Goal: Task Accomplishment & Management: Use online tool/utility

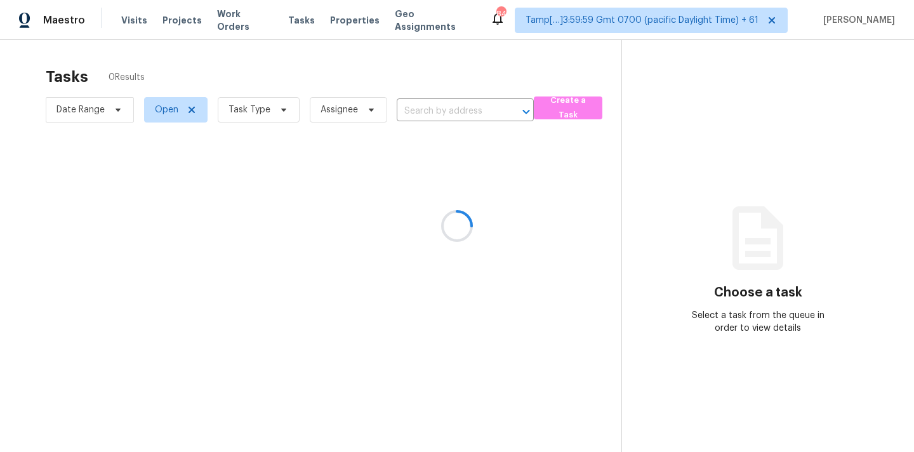
click at [444, 119] on div at bounding box center [457, 226] width 914 height 452
click at [422, 112] on div at bounding box center [457, 226] width 914 height 452
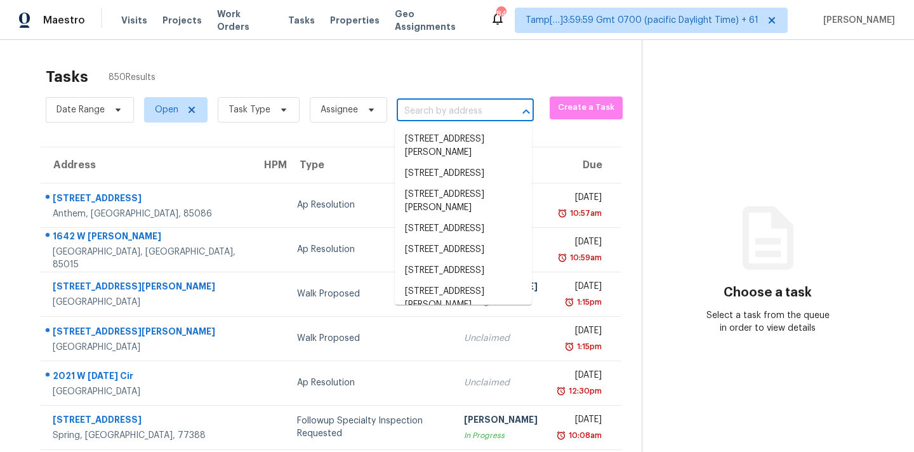
click at [422, 112] on input "text" at bounding box center [448, 112] width 102 height 20
paste input "[STREET_ADDRESS]"
type input "[STREET_ADDRESS]"
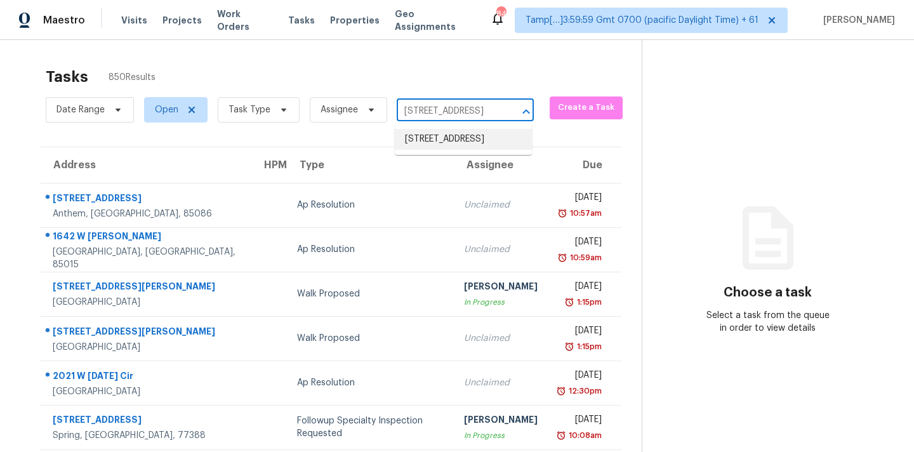
click at [423, 134] on li "[STREET_ADDRESS]" at bounding box center [463, 139] width 137 height 21
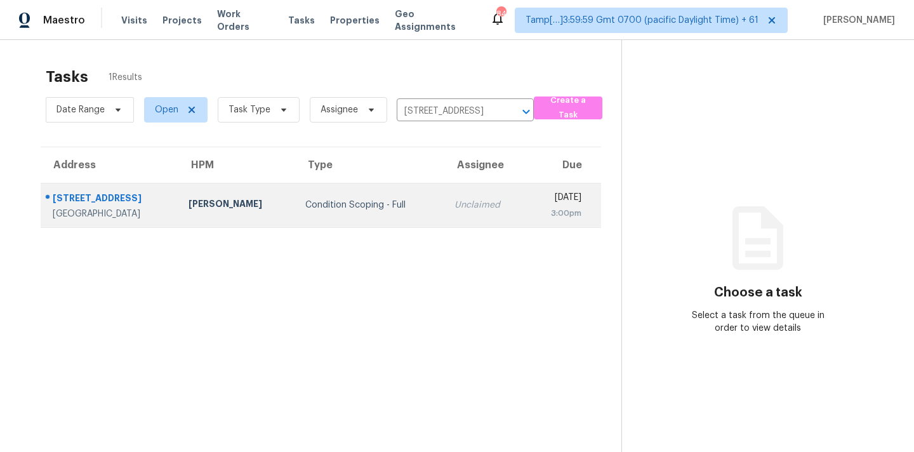
click at [455, 211] on div "Unclaimed" at bounding box center [486, 205] width 62 height 13
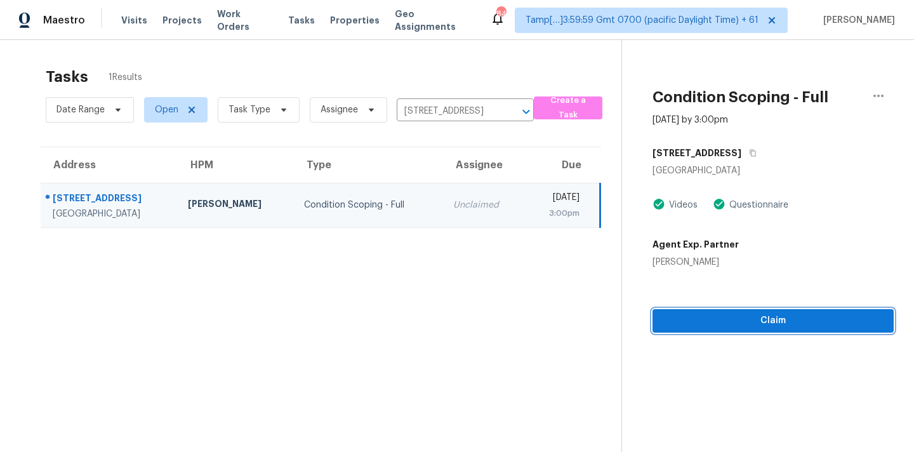
click at [769, 314] on span "Claim" at bounding box center [773, 321] width 221 height 16
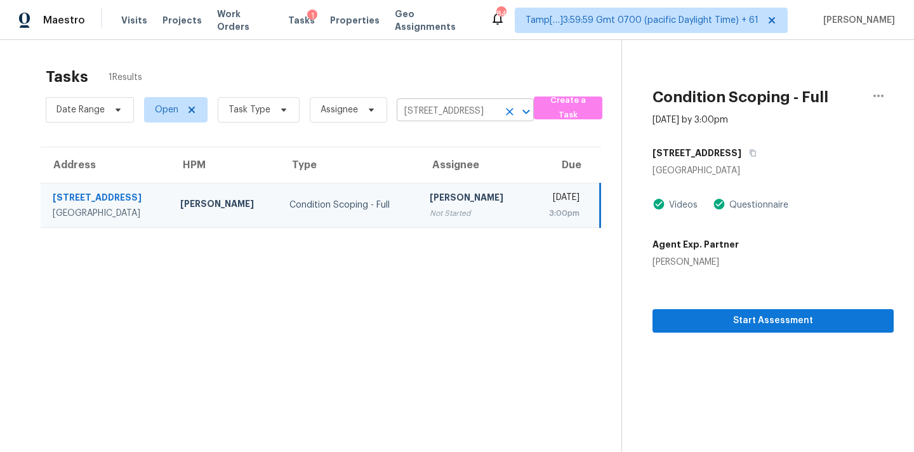
click at [456, 114] on input "[STREET_ADDRESS]" at bounding box center [448, 112] width 102 height 20
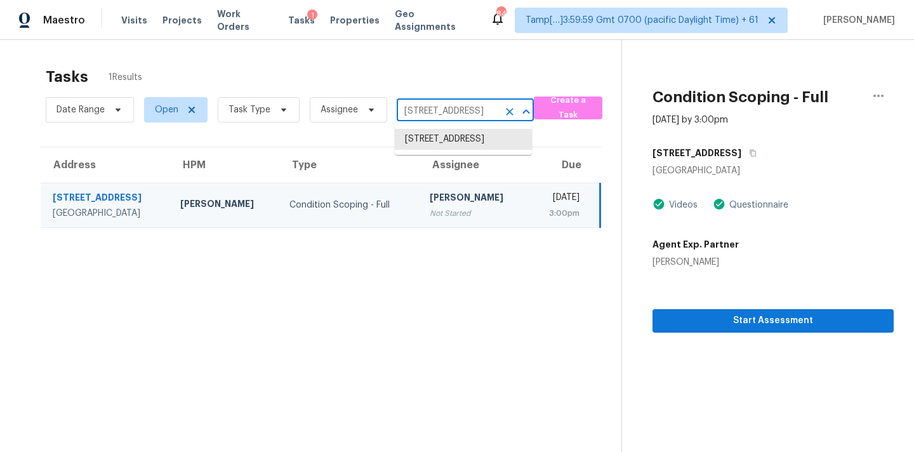
paste input "[STREET_ADDRESS]"
type input "[STREET_ADDRESS]"
click at [455, 140] on li "[STREET_ADDRESS]" at bounding box center [463, 139] width 137 height 21
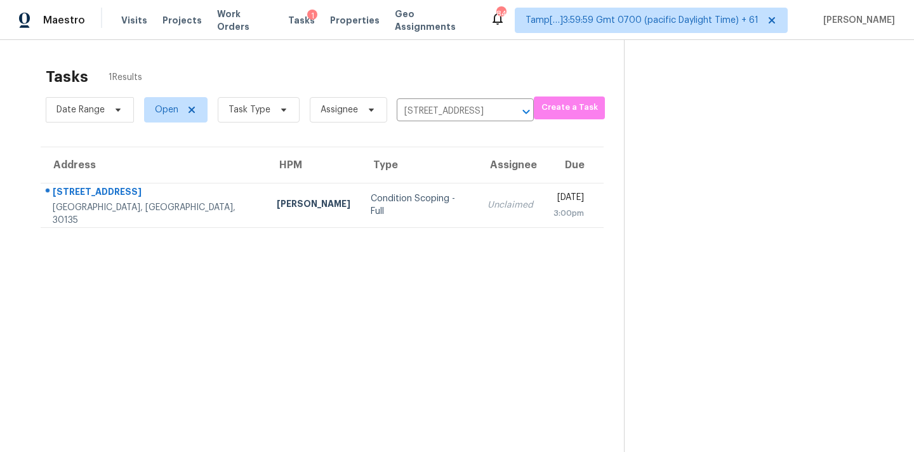
click at [477, 197] on td "Unclaimed" at bounding box center [510, 205] width 66 height 44
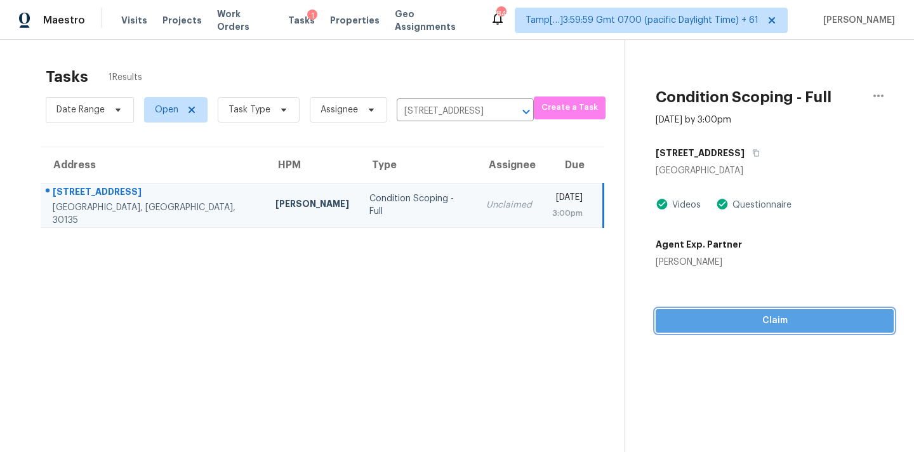
click at [750, 322] on span "Claim" at bounding box center [775, 321] width 218 height 16
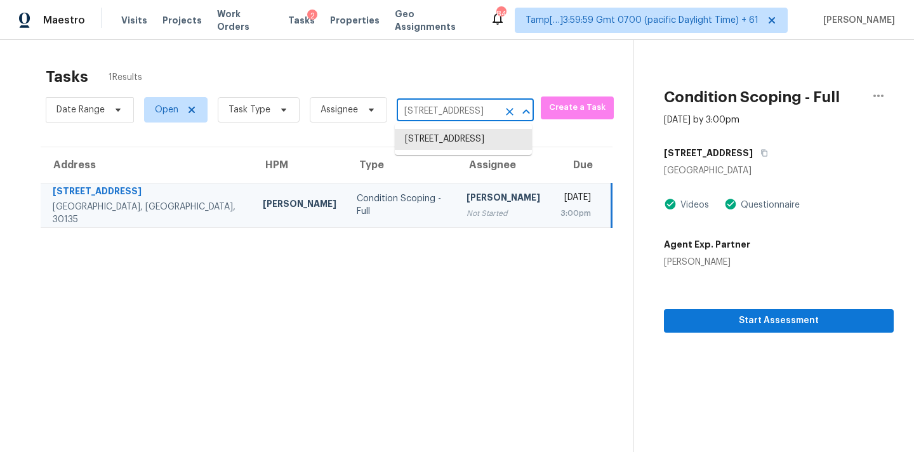
click at [435, 109] on input "[STREET_ADDRESS]" at bounding box center [448, 112] width 102 height 20
paste input "[STREET_ADDRESS]"
type input "[STREET_ADDRESS]"
click at [439, 141] on li "[STREET_ADDRESS]" at bounding box center [463, 139] width 137 height 21
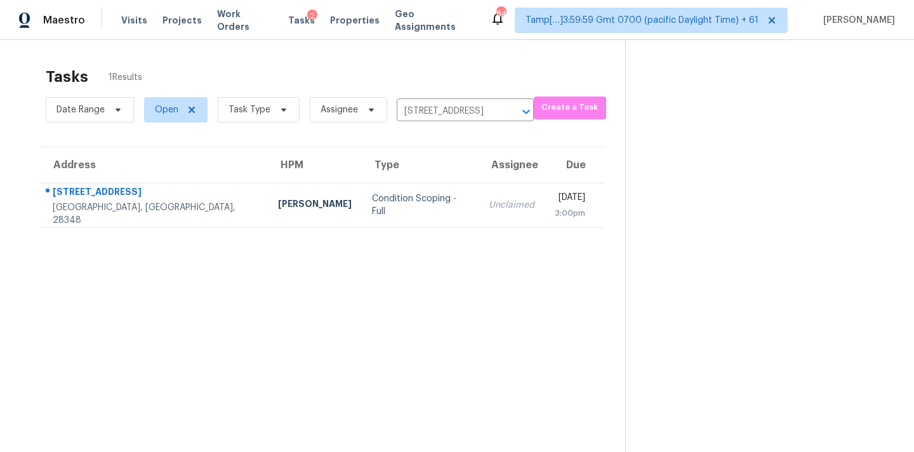
click at [489, 202] on div "Unclaimed" at bounding box center [512, 205] width 46 height 13
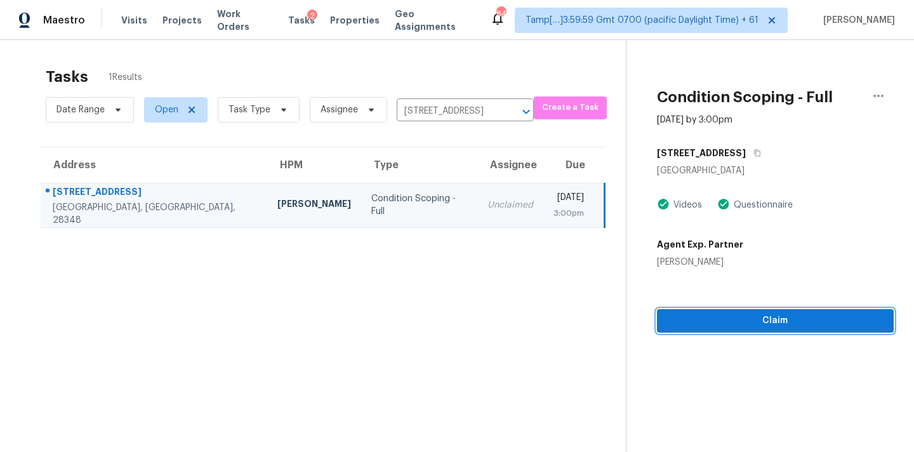
click at [701, 326] on span "Claim" at bounding box center [775, 321] width 216 height 16
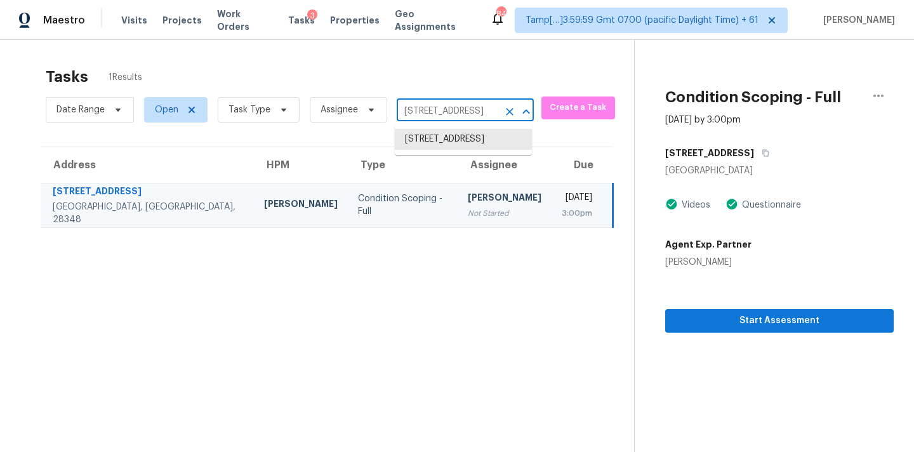
click at [438, 112] on input "[STREET_ADDRESS]" at bounding box center [448, 112] width 102 height 20
paste input "[STREET_ADDRESS]"
type input "[STREET_ADDRESS]"
click at [442, 143] on li "[STREET_ADDRESS]" at bounding box center [463, 139] width 137 height 21
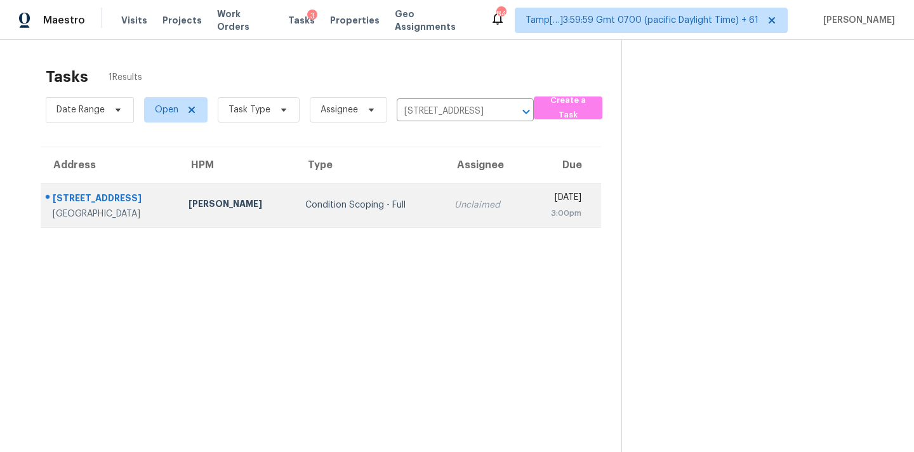
click at [455, 203] on div "Unclaimed" at bounding box center [486, 205] width 62 height 13
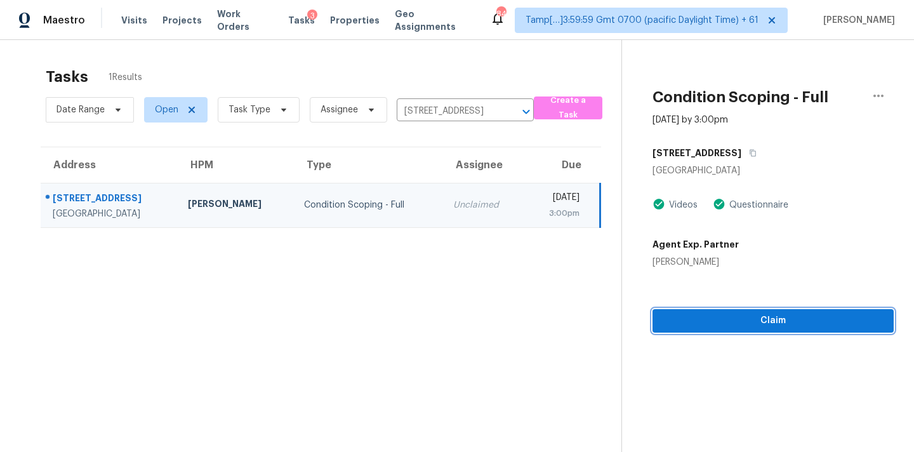
click at [720, 321] on span "Claim" at bounding box center [773, 321] width 221 height 16
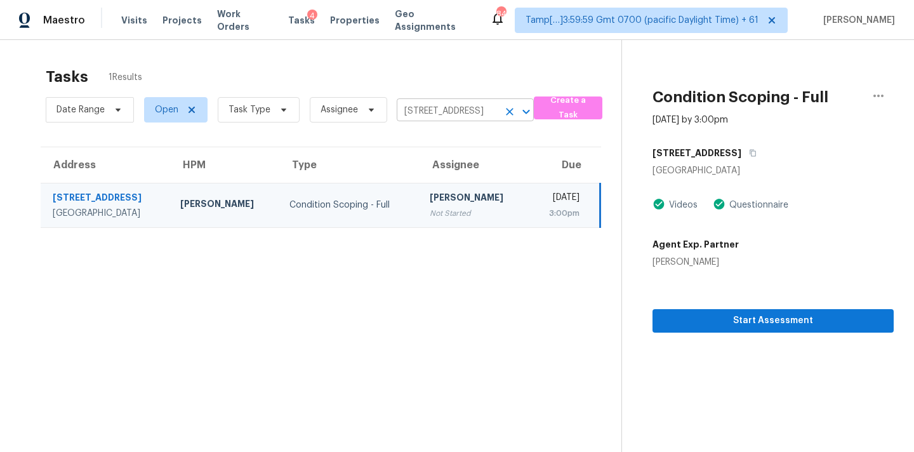
click at [416, 115] on input "[STREET_ADDRESS]" at bounding box center [448, 112] width 102 height 20
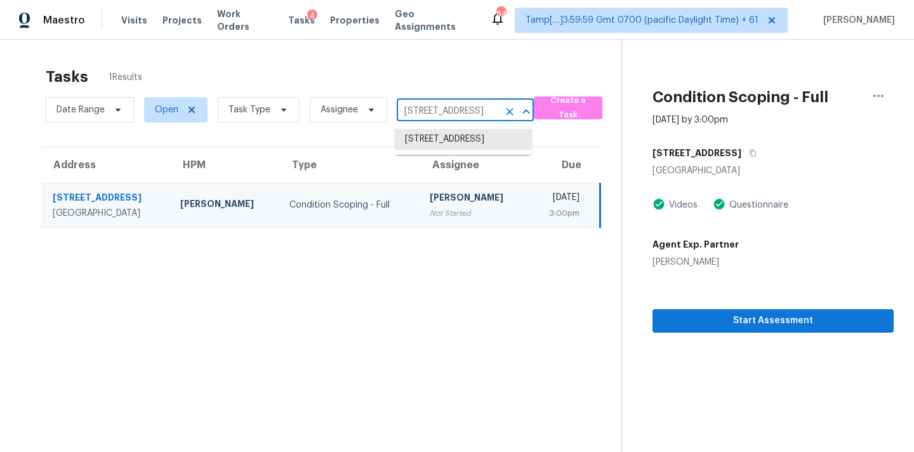
paste input "[STREET_ADDRESS]"
type input "[STREET_ADDRESS]"
click at [424, 136] on li "[STREET_ADDRESS]" at bounding box center [463, 139] width 137 height 21
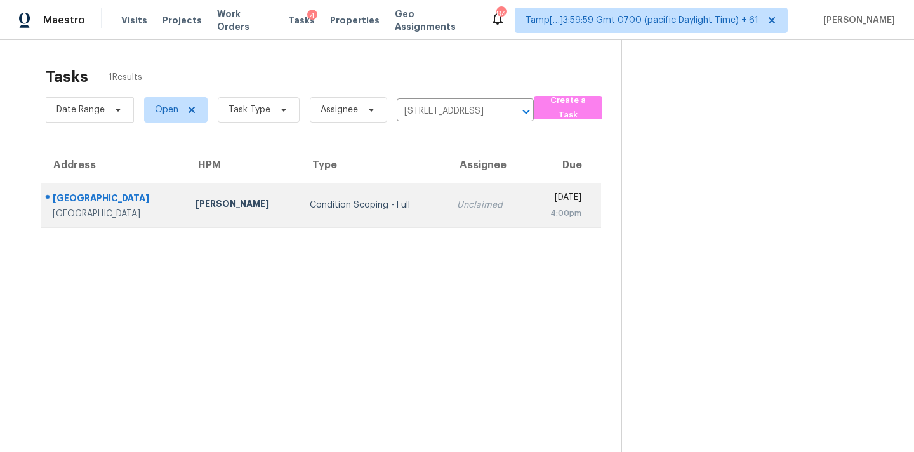
click at [447, 219] on td "Unclaimed" at bounding box center [487, 205] width 81 height 44
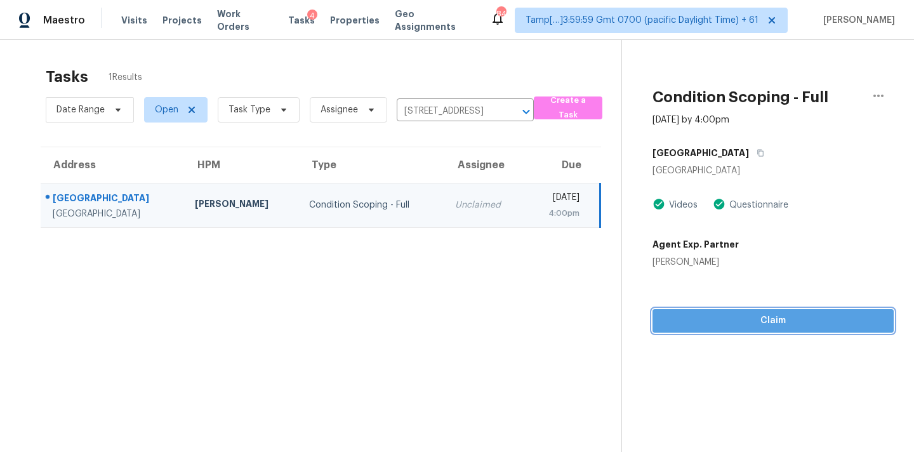
click at [763, 324] on span "Claim" at bounding box center [773, 321] width 221 height 16
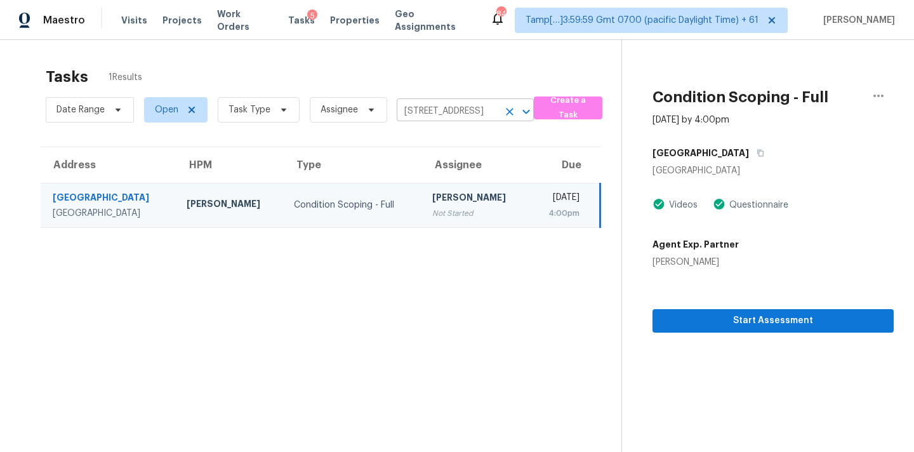
click at [407, 117] on input "[STREET_ADDRESS]" at bounding box center [448, 112] width 102 height 20
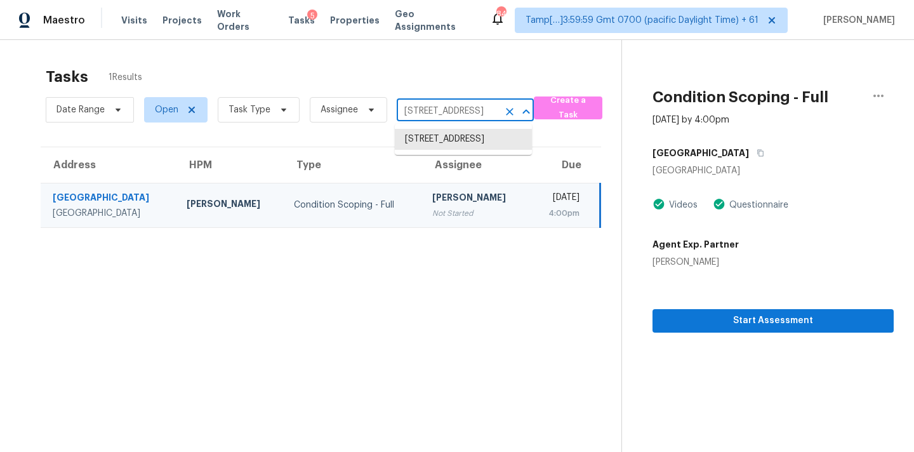
paste input "[STREET_ADDRESS][PERSON_NAME]"
type input "[STREET_ADDRESS][PERSON_NAME]"
click at [419, 140] on li "[STREET_ADDRESS][PERSON_NAME]" at bounding box center [463, 146] width 137 height 34
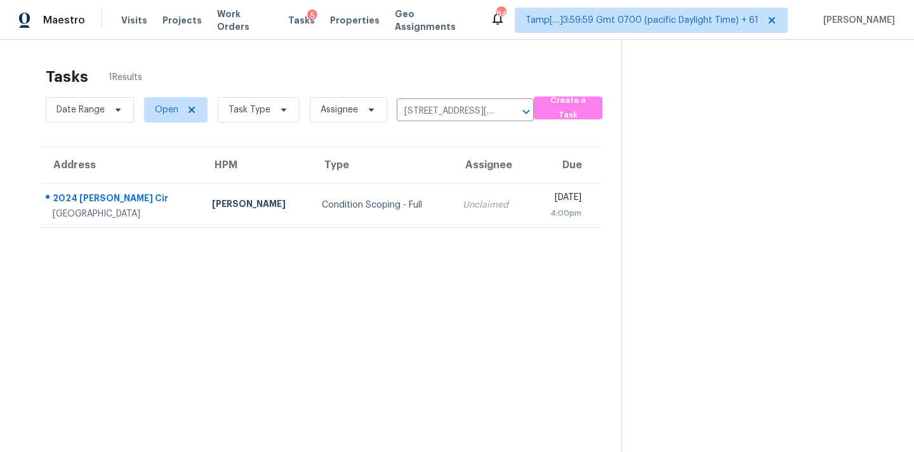
click at [463, 207] on div "Unclaimed" at bounding box center [491, 205] width 57 height 13
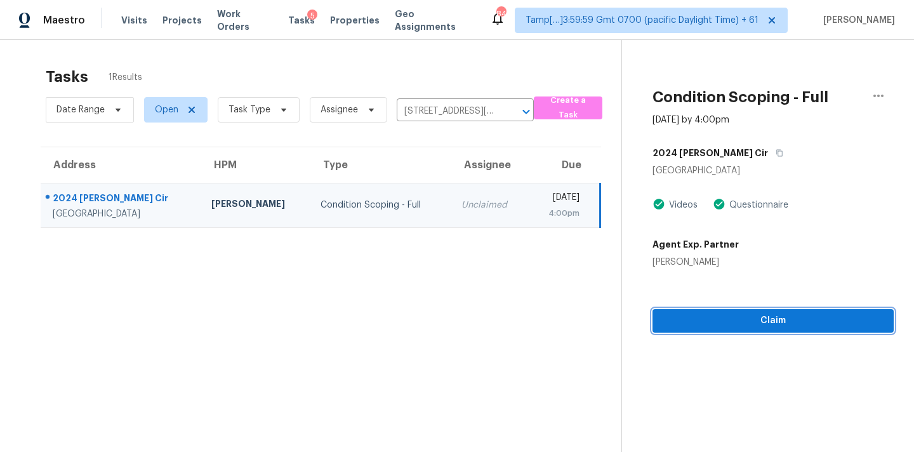
click at [750, 319] on span "Claim" at bounding box center [773, 321] width 221 height 16
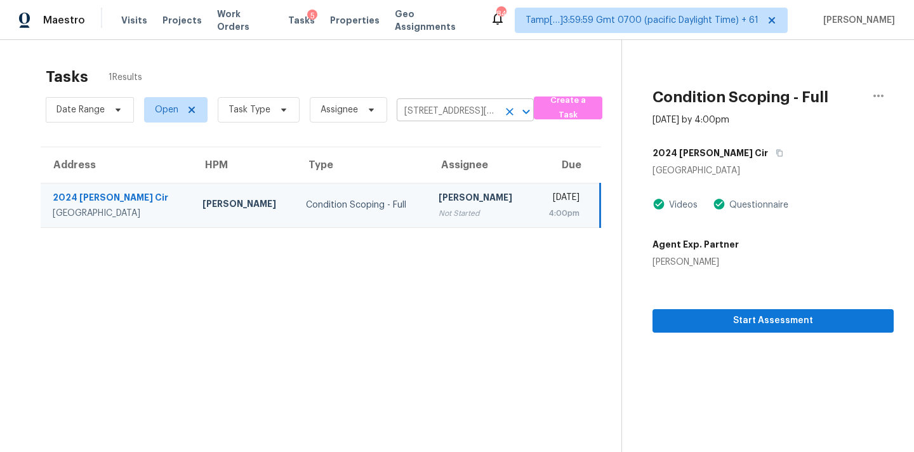
click at [413, 105] on input "[STREET_ADDRESS][PERSON_NAME]" at bounding box center [448, 112] width 102 height 20
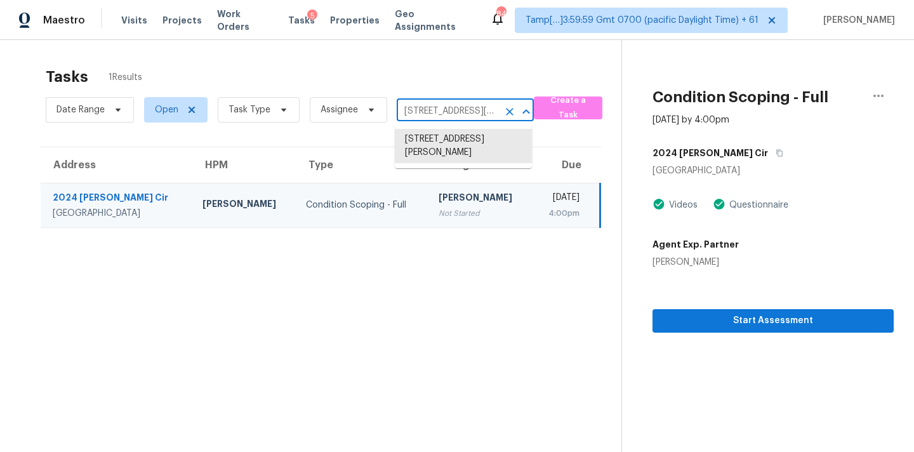
paste input "[STREET_ADDRESS]"
type input "[STREET_ADDRESS]"
click at [432, 143] on li "[STREET_ADDRESS]" at bounding box center [463, 139] width 137 height 21
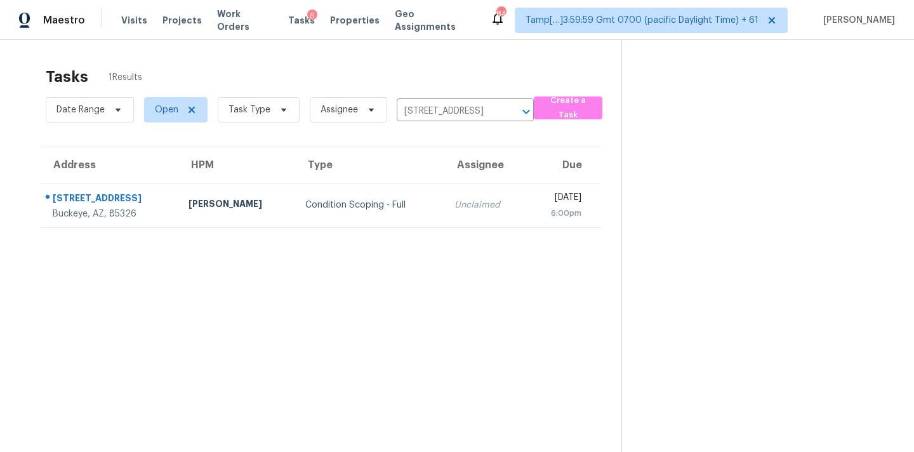
click at [455, 201] on div "Unclaimed" at bounding box center [486, 205] width 62 height 13
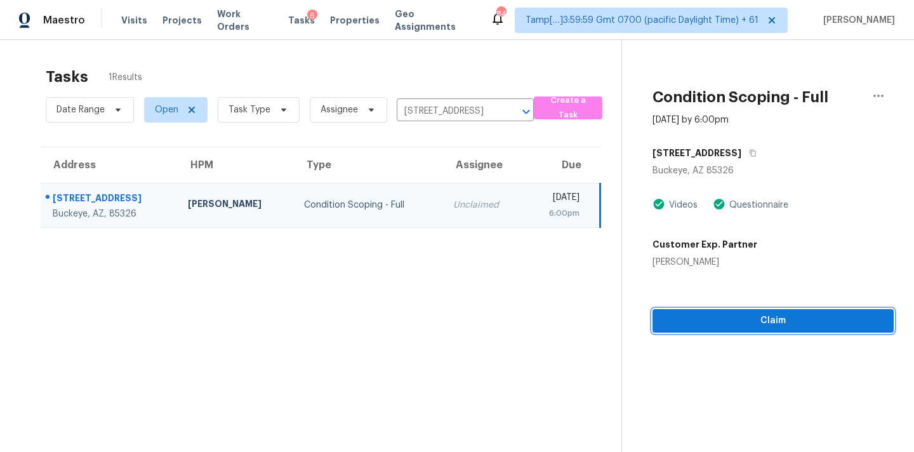
click at [742, 319] on span "Claim" at bounding box center [773, 321] width 221 height 16
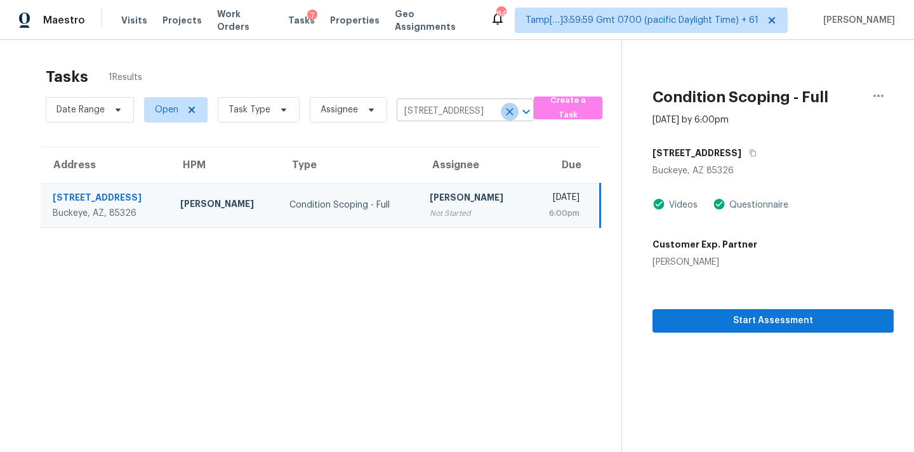
click at [507, 112] on icon "Clear" at bounding box center [509, 111] width 13 height 13
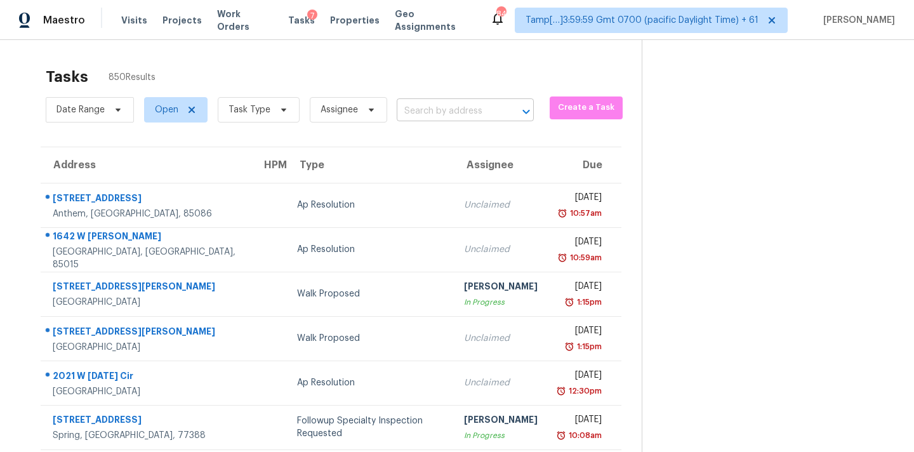
click at [460, 114] on input "text" at bounding box center [448, 112] width 102 height 20
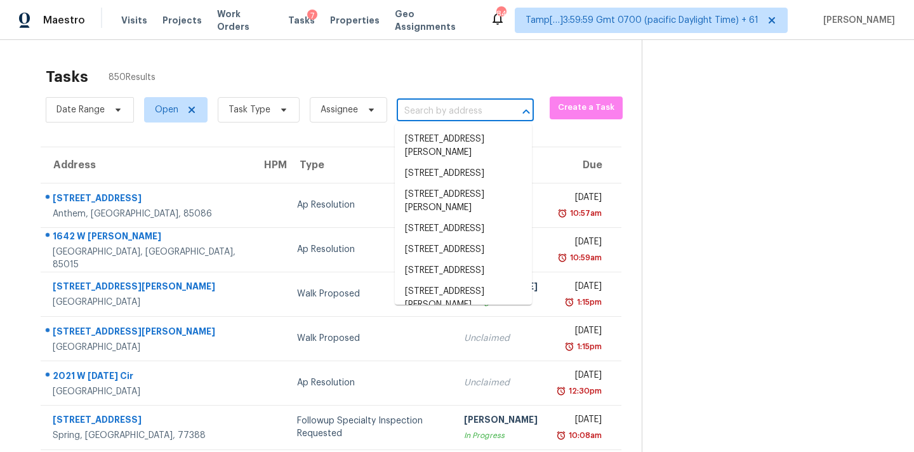
paste input "[STREET_ADDRESS]"
type input "[STREET_ADDRESS]"
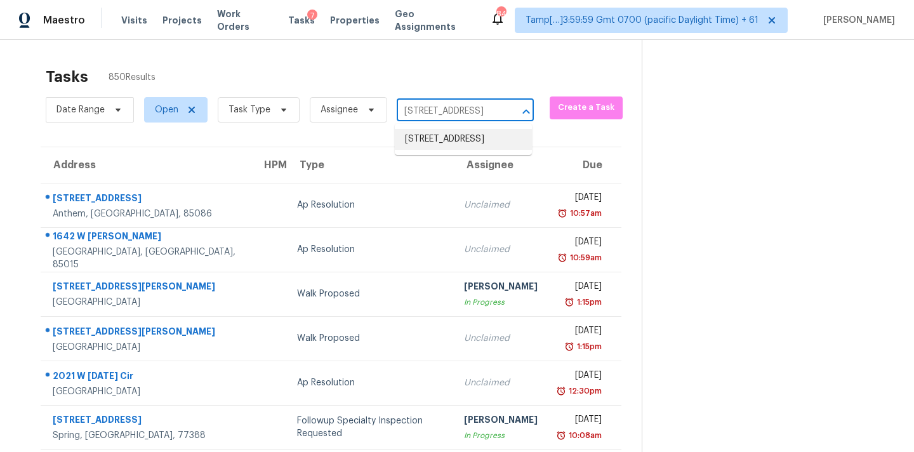
click at [458, 142] on li "[STREET_ADDRESS]" at bounding box center [463, 139] width 137 height 21
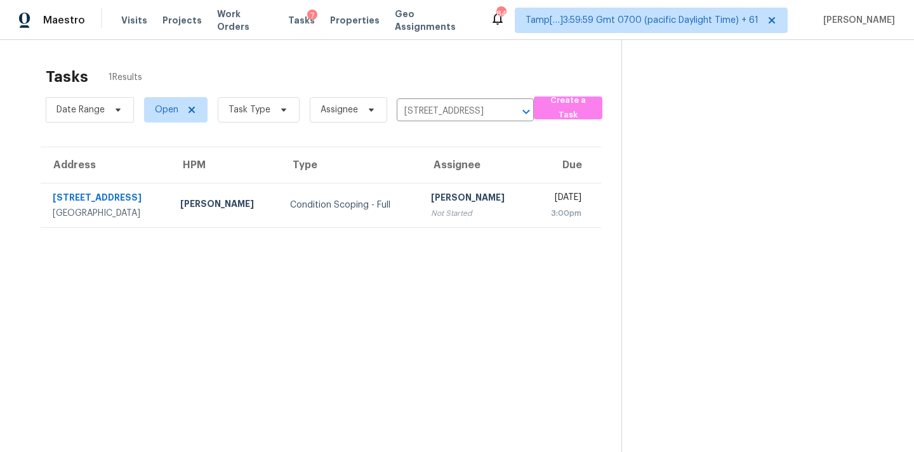
click at [441, 213] on div "Not Started" at bounding box center [476, 213] width 90 height 13
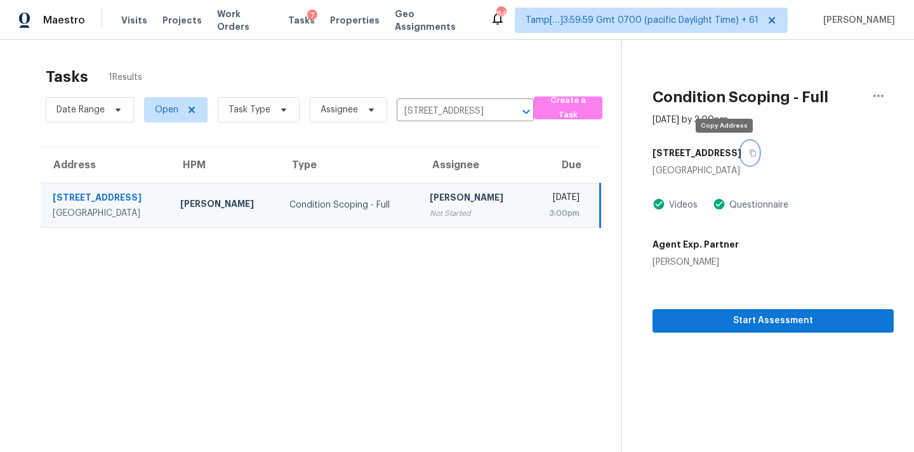
click at [749, 154] on icon "button" at bounding box center [753, 153] width 8 height 8
